Goal: Check status: Check status

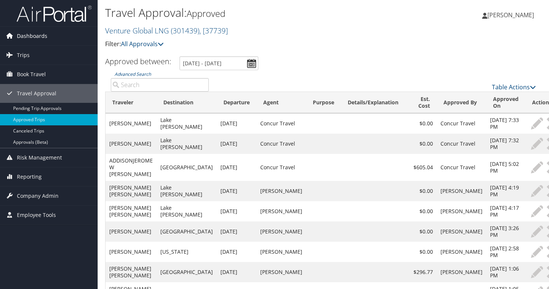
click at [34, 37] on span "Dashboards" at bounding box center [32, 36] width 30 height 19
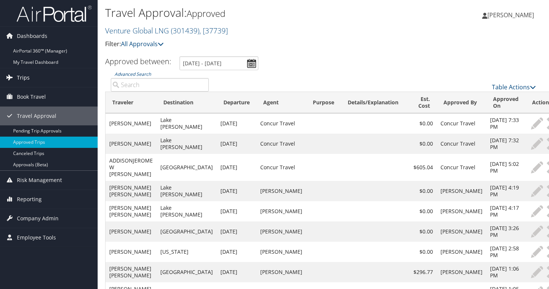
click at [27, 74] on span "Trips" at bounding box center [23, 77] width 13 height 19
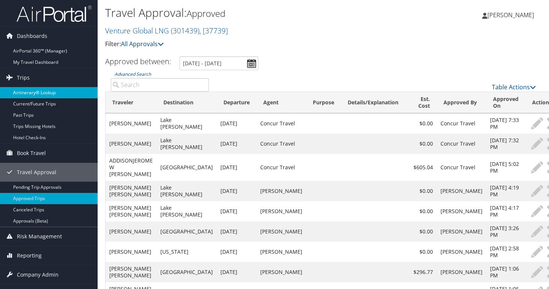
click at [24, 94] on link "Airtinerary® Lookup" at bounding box center [49, 92] width 98 height 11
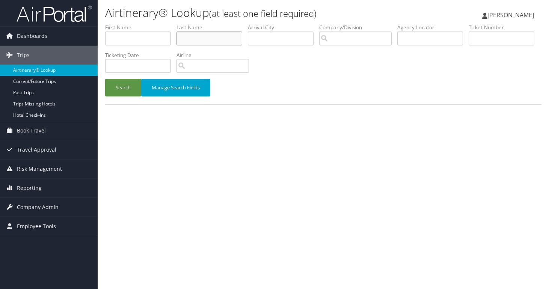
click at [221, 38] on input "text" at bounding box center [209, 39] width 66 height 14
type input "[PERSON_NAME]"
click at [105, 79] on button "Search" at bounding box center [123, 88] width 36 height 18
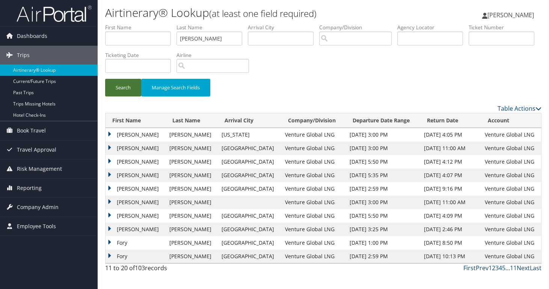
click at [128, 89] on button "Search" at bounding box center [123, 88] width 36 height 18
